Goal: Information Seeking & Learning: Learn about a topic

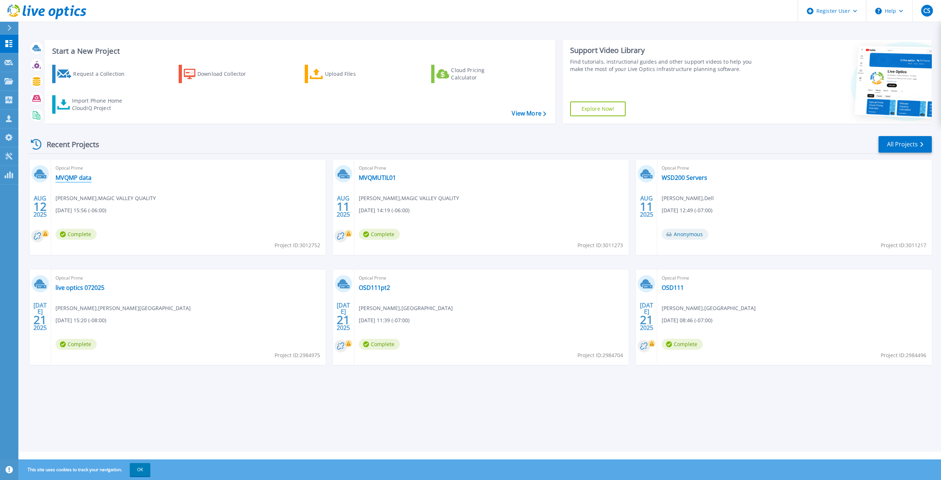
click at [83, 176] on link "MVQMP data" at bounding box center [74, 177] width 36 height 7
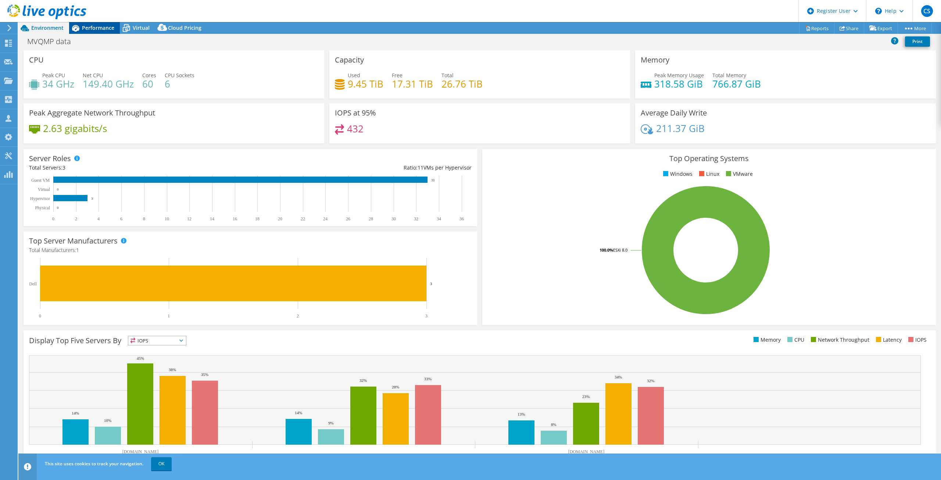
click at [106, 26] on span "Performance" at bounding box center [98, 27] width 32 height 7
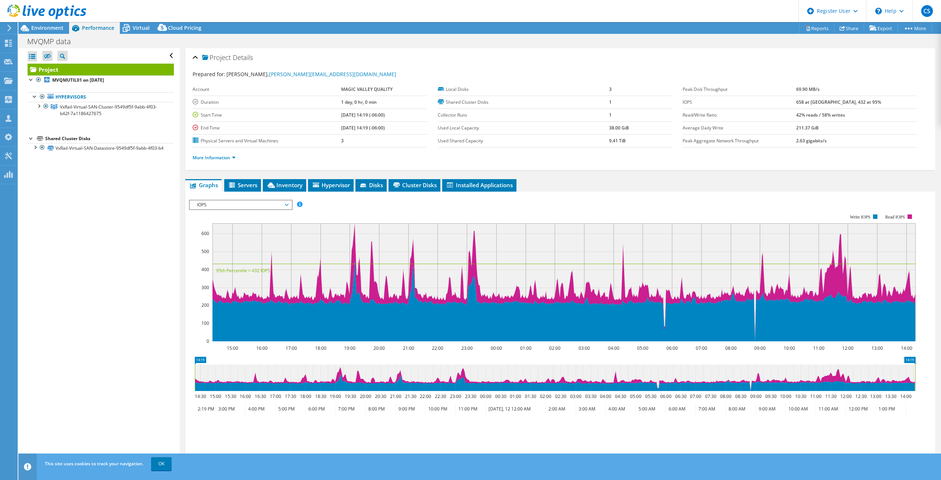
click at [262, 203] on span "IOPS" at bounding box center [240, 204] width 94 height 9
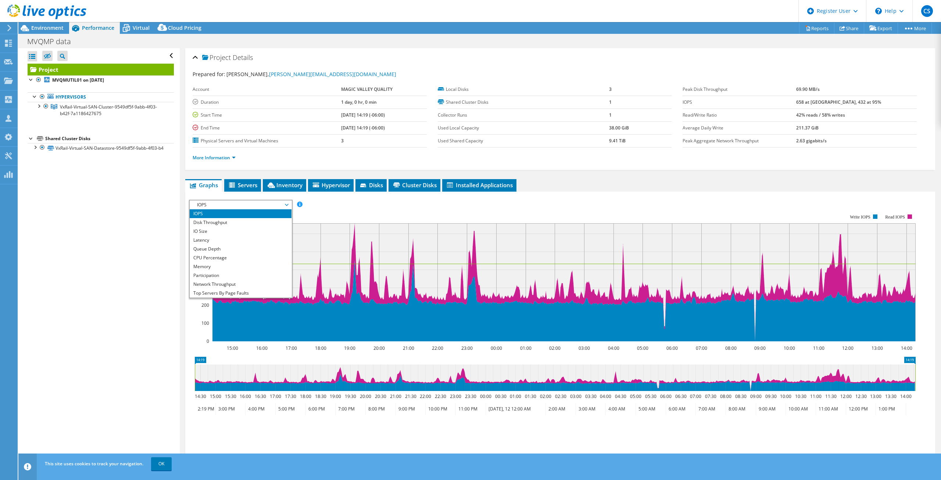
click at [396, 207] on rect at bounding box center [552, 277] width 727 height 147
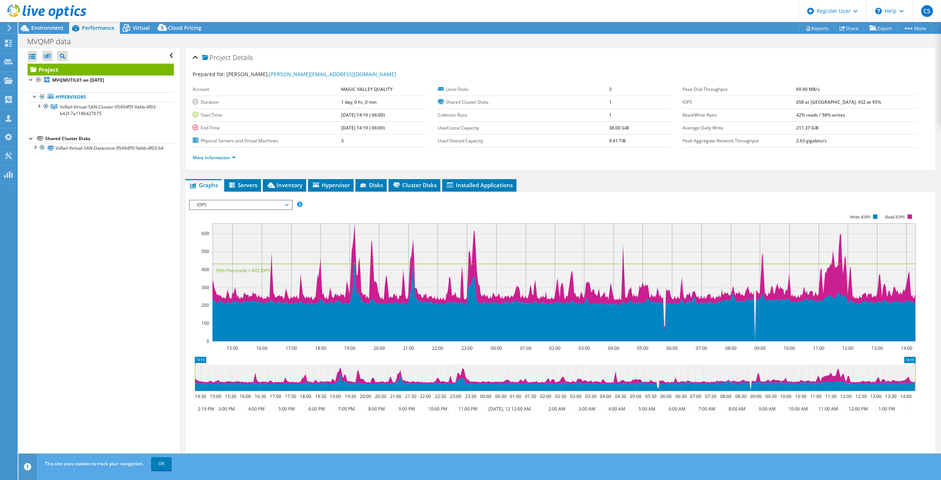
click at [250, 203] on span "IOPS" at bounding box center [240, 204] width 94 height 9
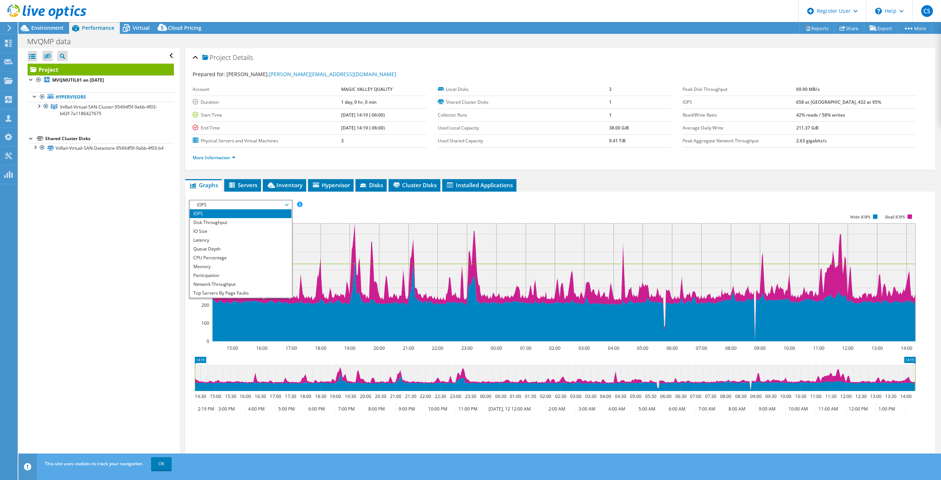
click at [224, 241] on li "Latency" at bounding box center [241, 240] width 102 height 9
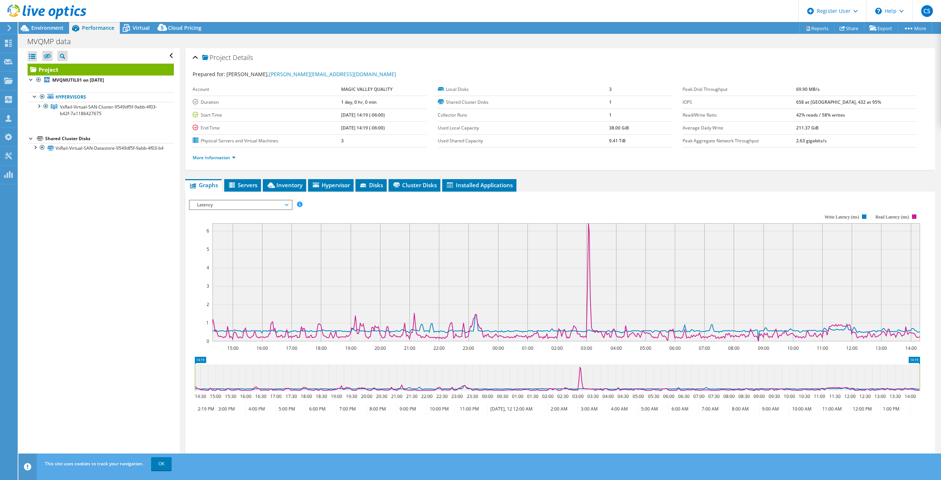
drag, startPoint x: 53, startPoint y: 29, endPoint x: 46, endPoint y: 39, distance: 11.1
click at [53, 35] on div "Project Actions Project Actions Reports Share Export vSAN ReadyNode Sizer" at bounding box center [479, 251] width 923 height 458
click at [47, 28] on span "Environment" at bounding box center [47, 27] width 32 height 7
